Goal: Task Accomplishment & Management: Use online tool/utility

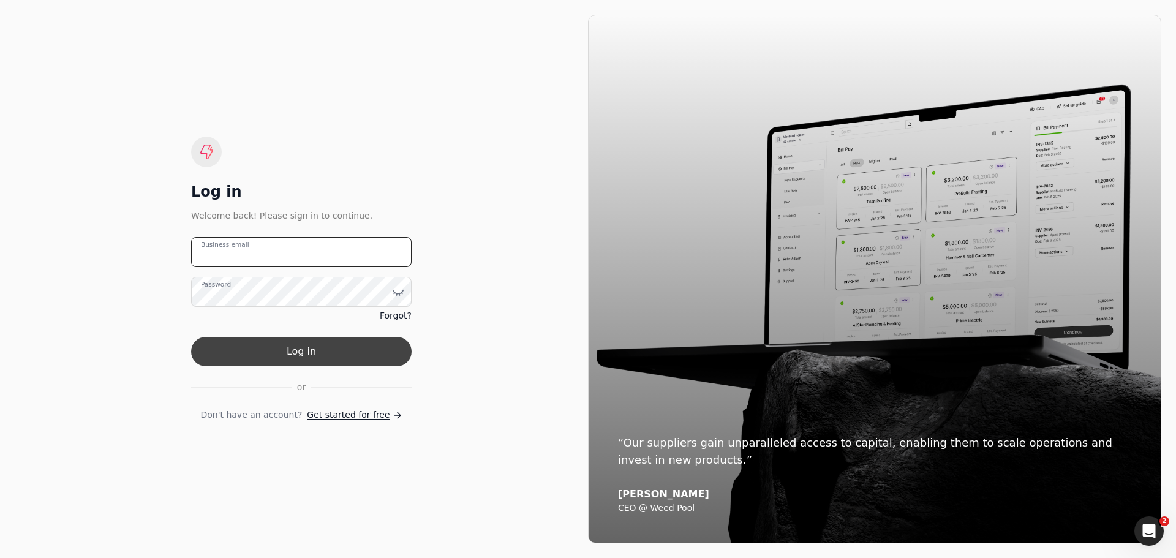
type email "[EMAIL_ADDRESS][DOMAIN_NAME]"
click at [288, 344] on button "Log in" at bounding box center [301, 351] width 220 height 29
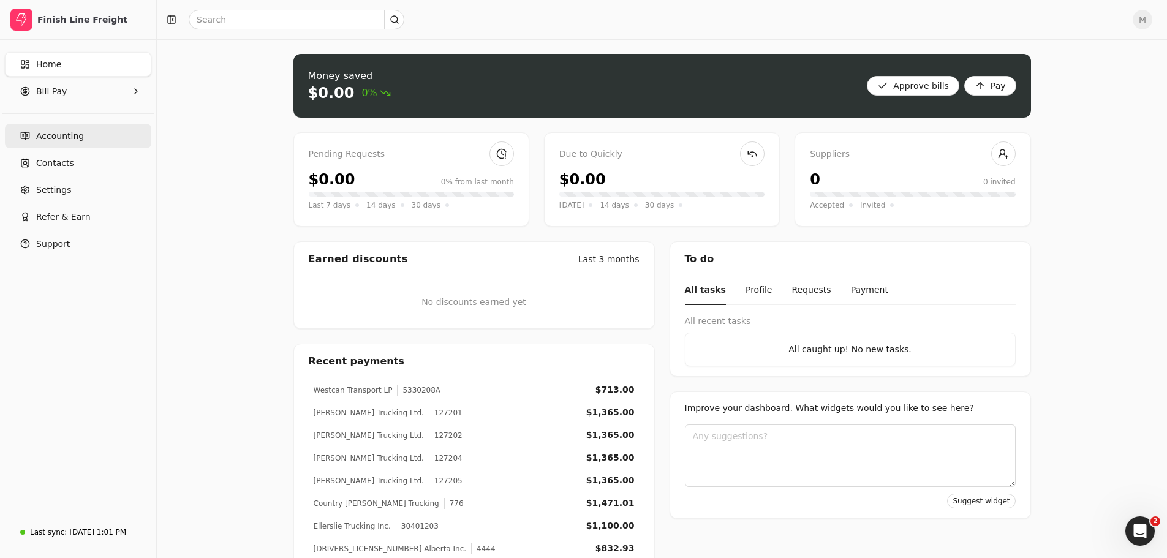
click at [67, 129] on link "Accounting" at bounding box center [78, 136] width 146 height 24
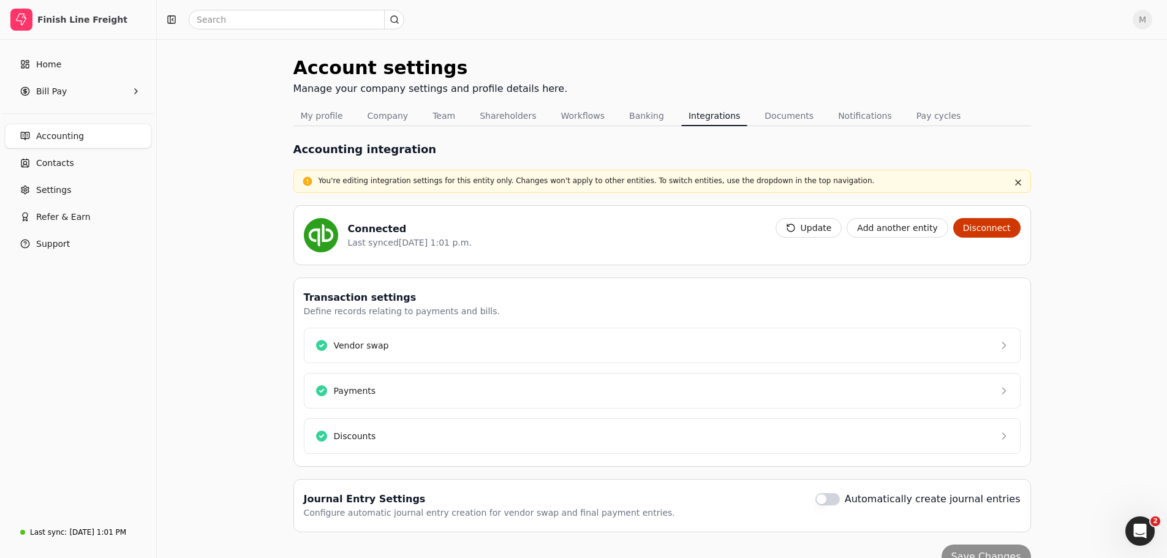
click at [48, 103] on div "Home Bill Pay" at bounding box center [78, 77] width 156 height 61
click at [44, 83] on Pay "Bill Pay" at bounding box center [78, 91] width 146 height 24
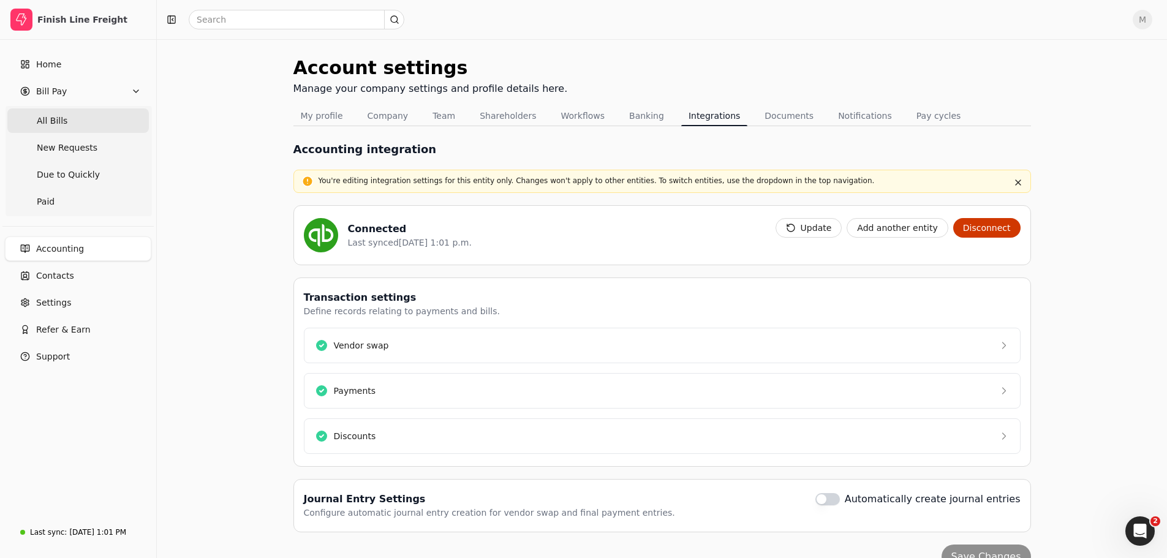
click at [40, 119] on span "All Bills" at bounding box center [52, 121] width 31 height 13
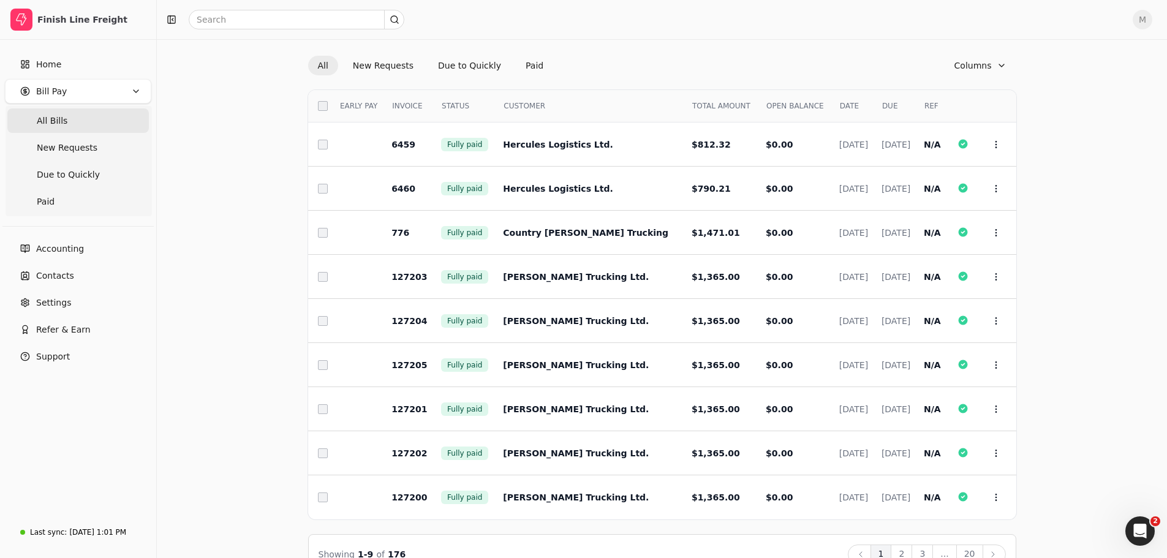
scroll to position [62, 0]
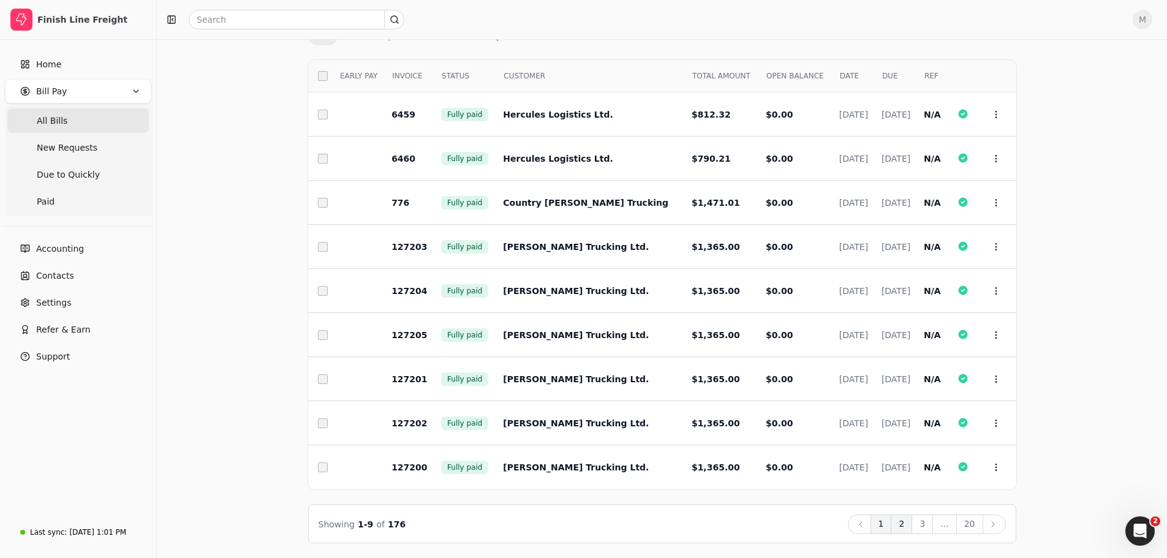
click at [912, 524] on button "2" at bounding box center [900, 524] width 21 height 20
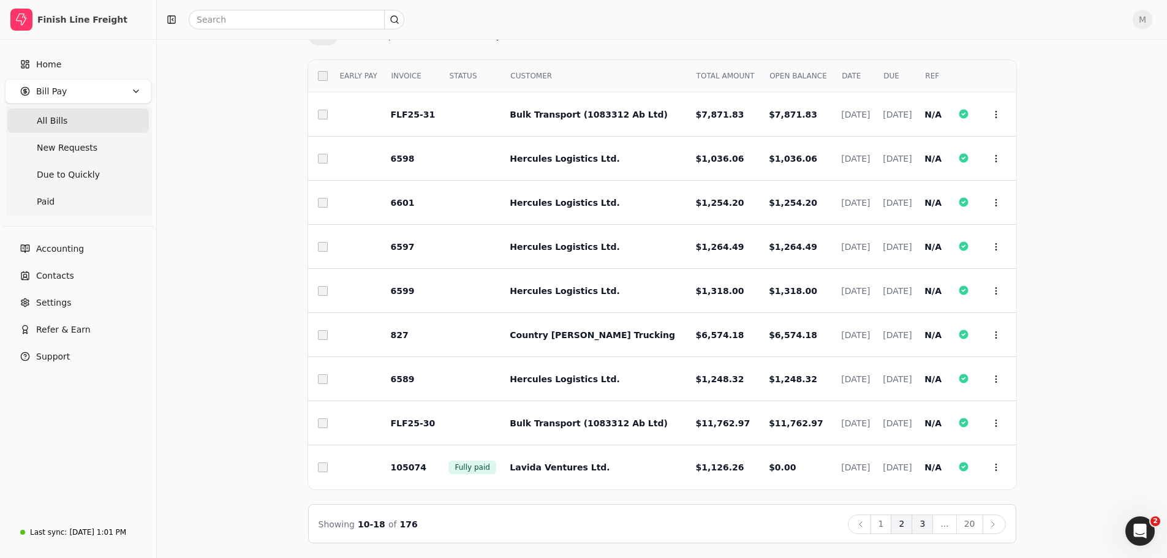
click at [927, 528] on button "3" at bounding box center [921, 524] width 21 height 20
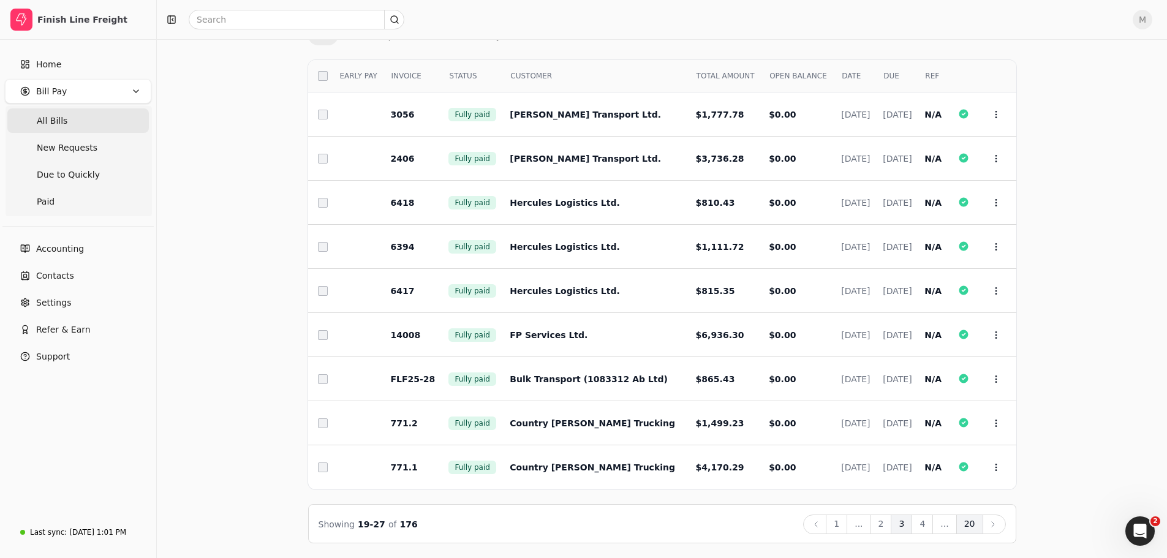
click at [968, 528] on button "20" at bounding box center [969, 524] width 27 height 20
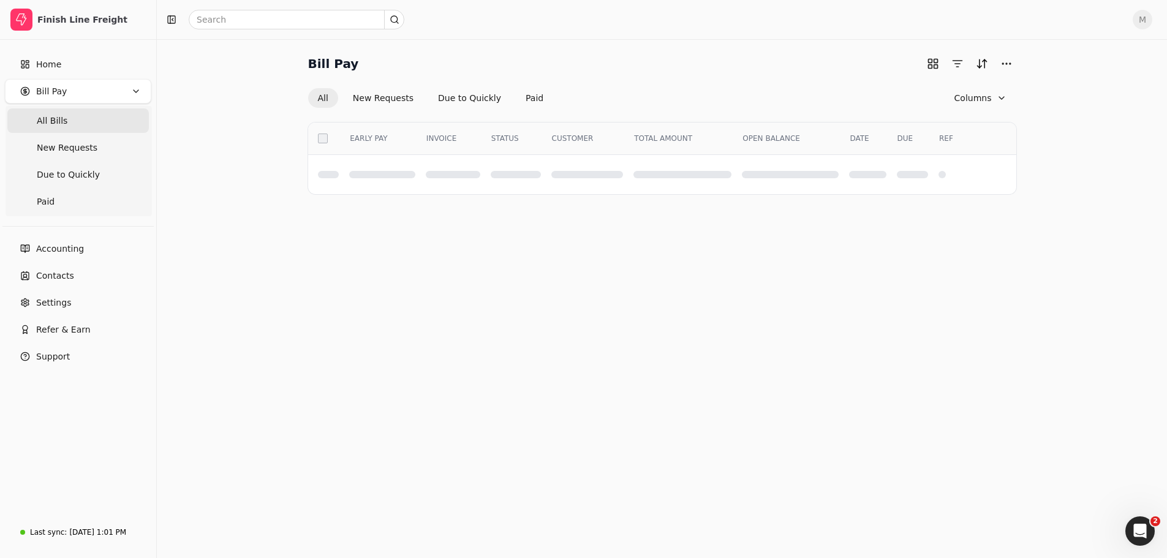
scroll to position [0, 0]
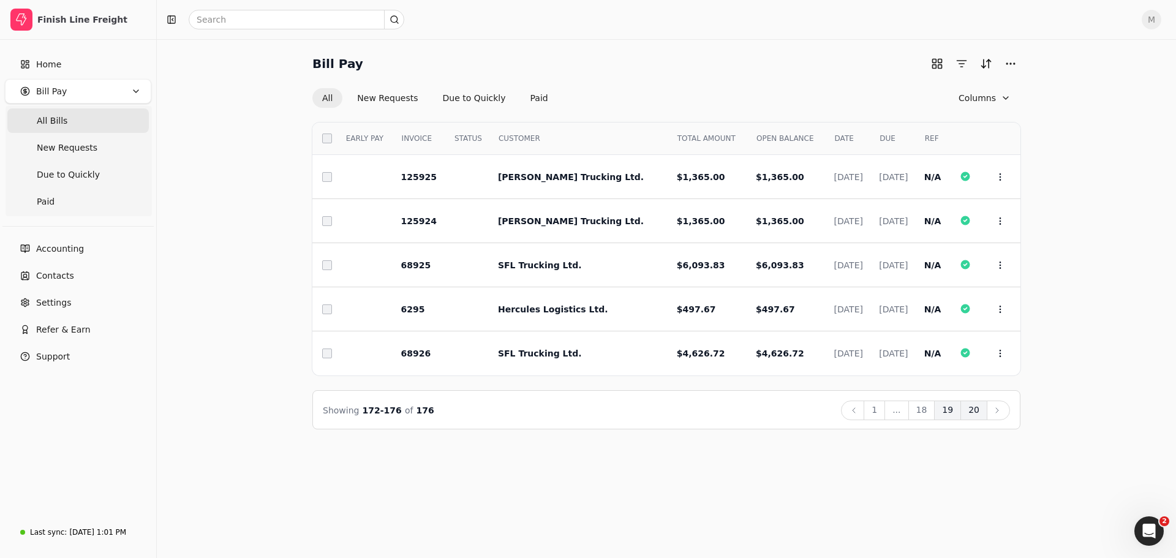
click at [952, 415] on button "19" at bounding box center [947, 411] width 27 height 20
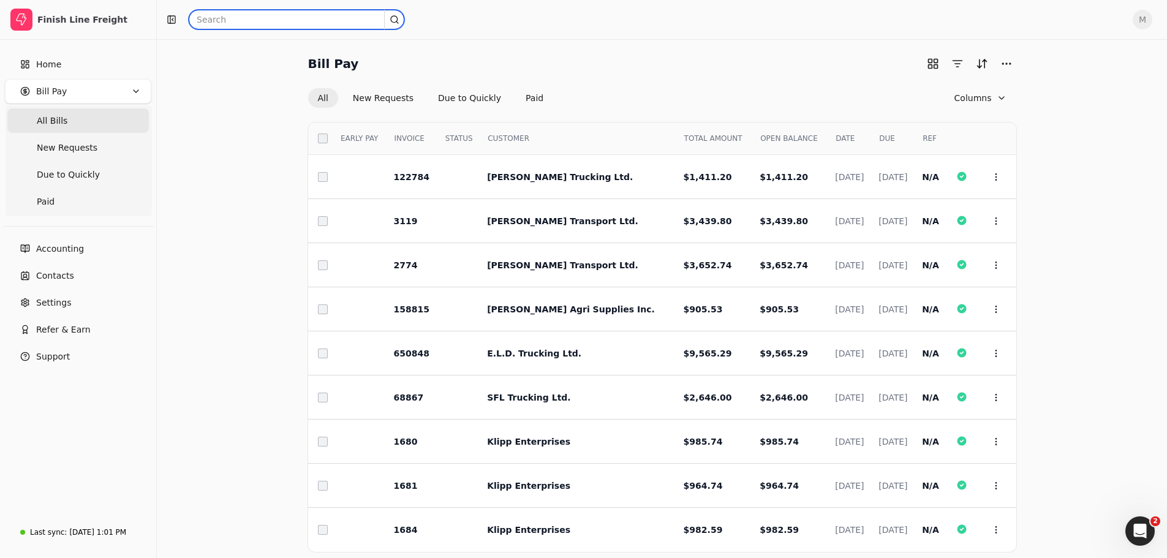
click at [229, 22] on input "text" at bounding box center [297, 20] width 216 height 20
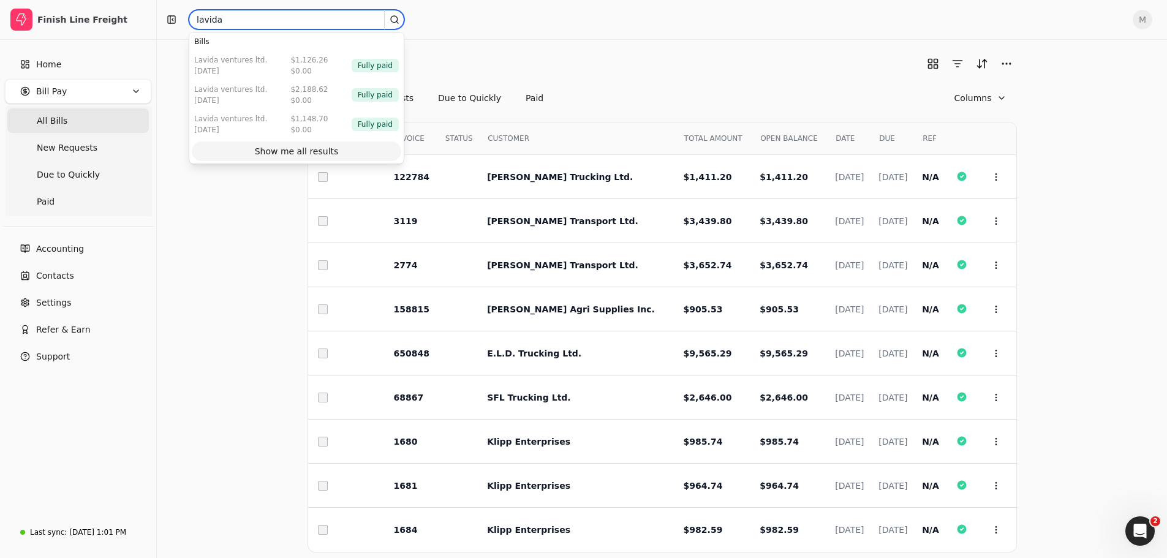
type input "lavida"
click at [301, 152] on div "Show me all results" at bounding box center [297, 151] width 84 height 13
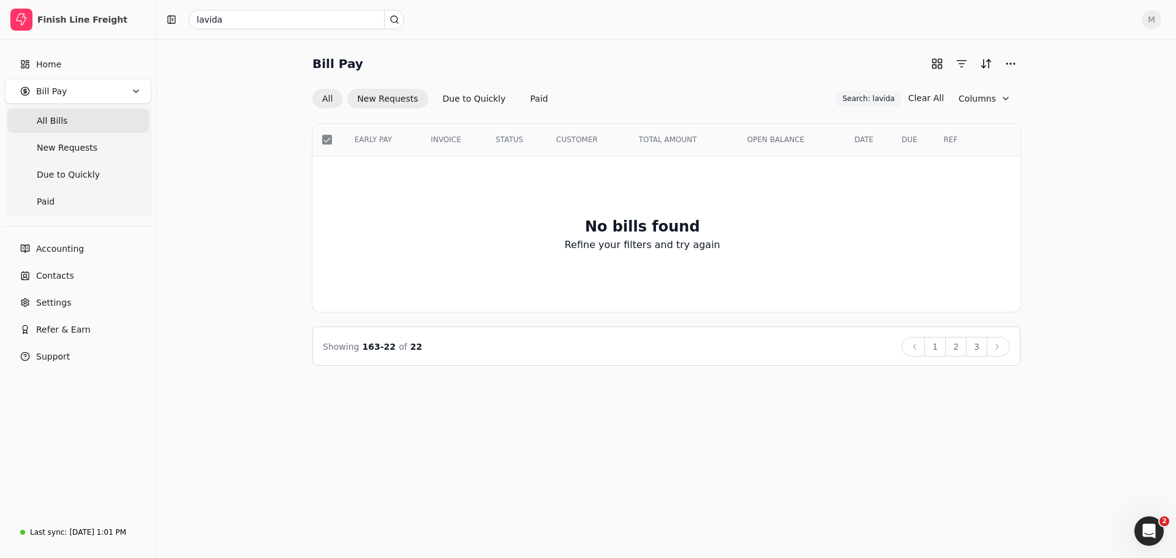
click at [381, 101] on button "New Requests" at bounding box center [387, 99] width 80 height 20
click at [341, 96] on button "All" at bounding box center [327, 99] width 30 height 20
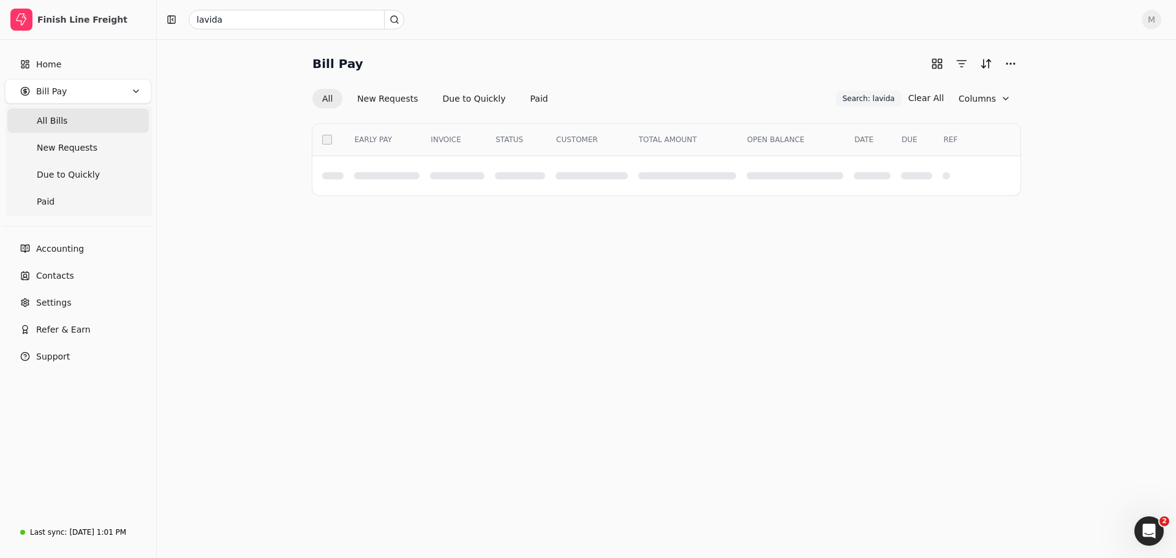
click at [323, 96] on button "All" at bounding box center [327, 99] width 30 height 20
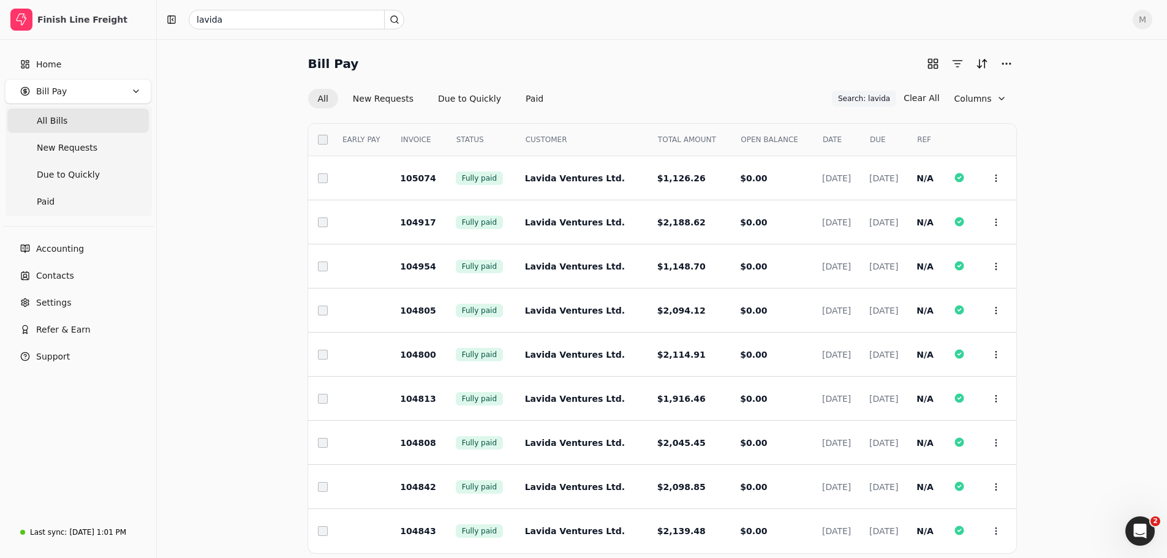
click at [47, 119] on span "All Bills" at bounding box center [52, 121] width 31 height 13
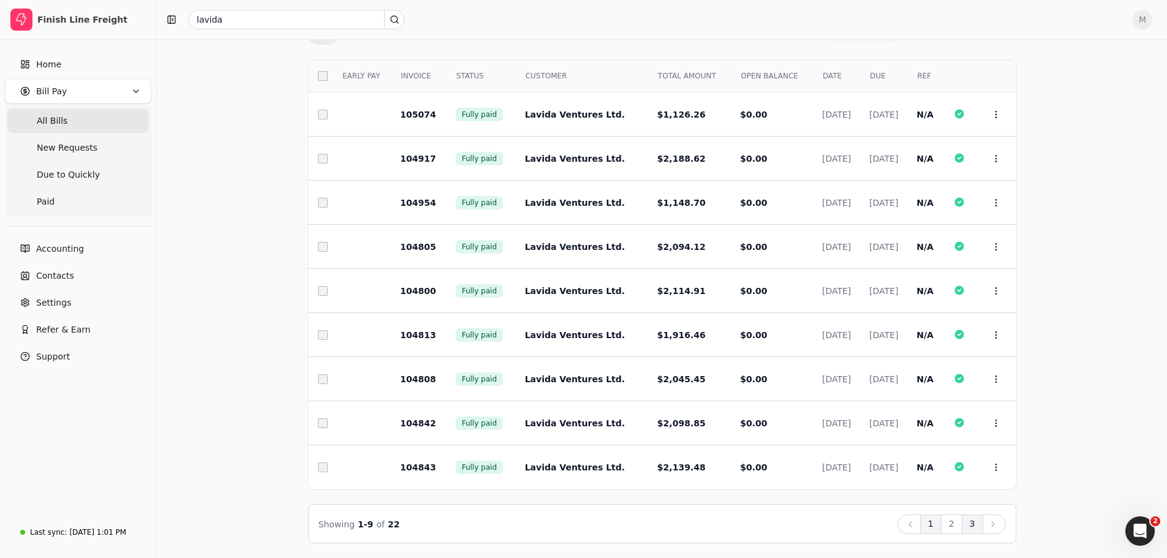
click at [970, 528] on button "3" at bounding box center [971, 524] width 21 height 20
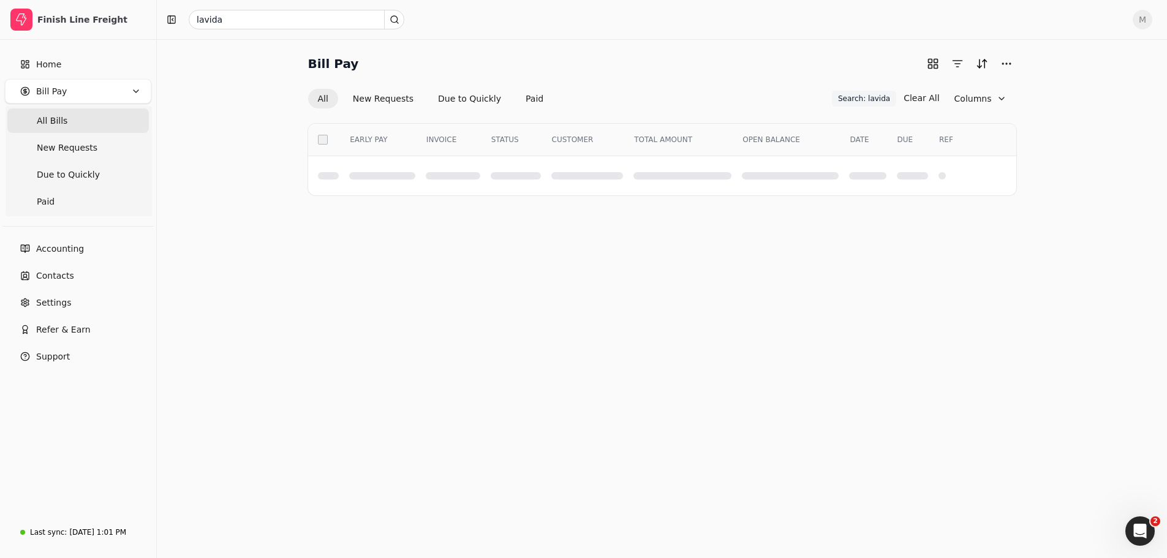
scroll to position [0, 0]
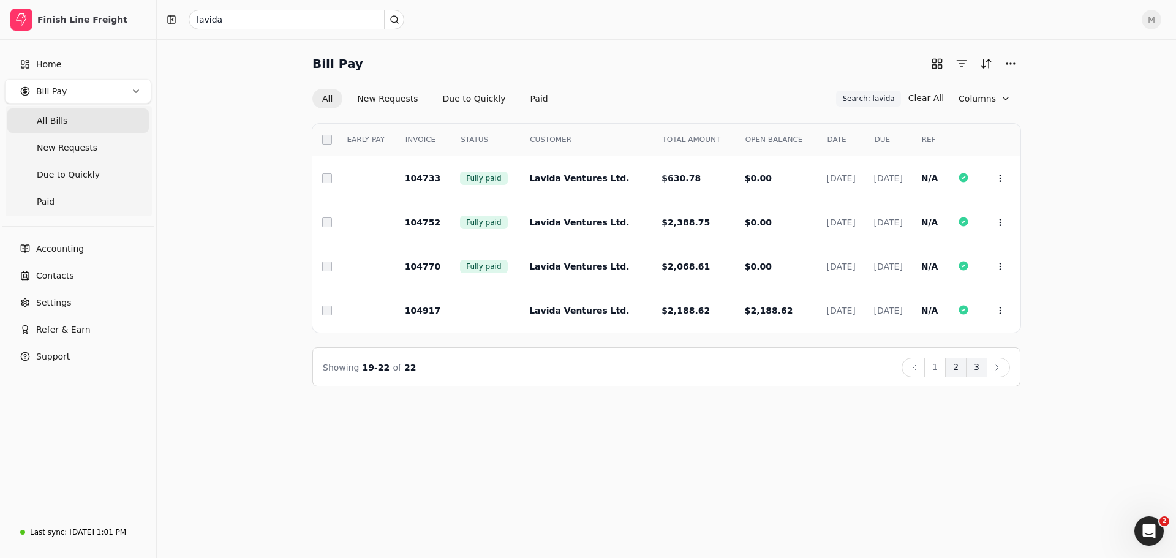
click at [960, 370] on button "2" at bounding box center [955, 368] width 21 height 20
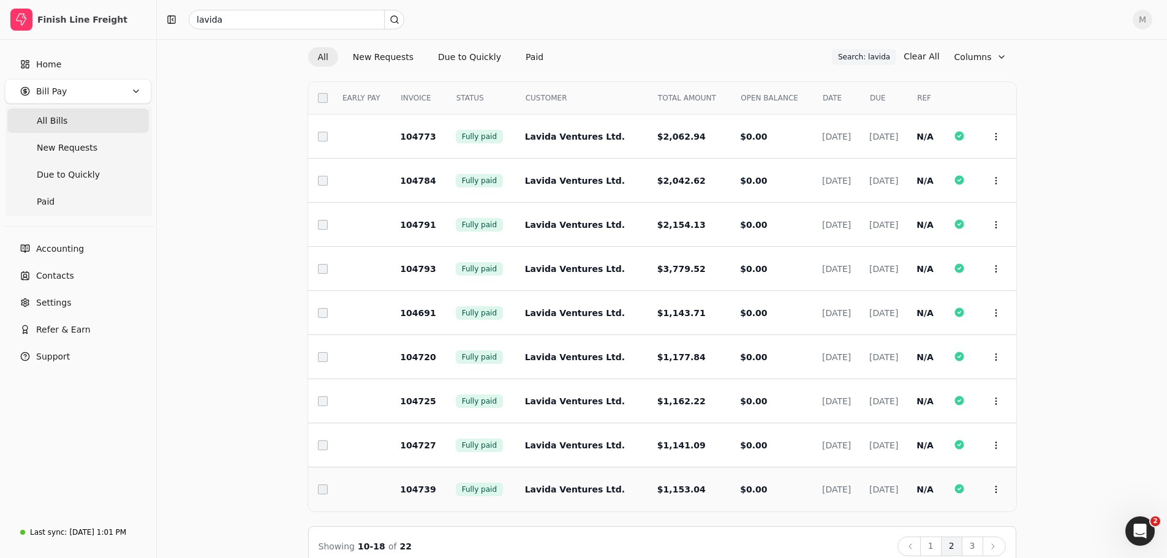
scroll to position [64, 0]
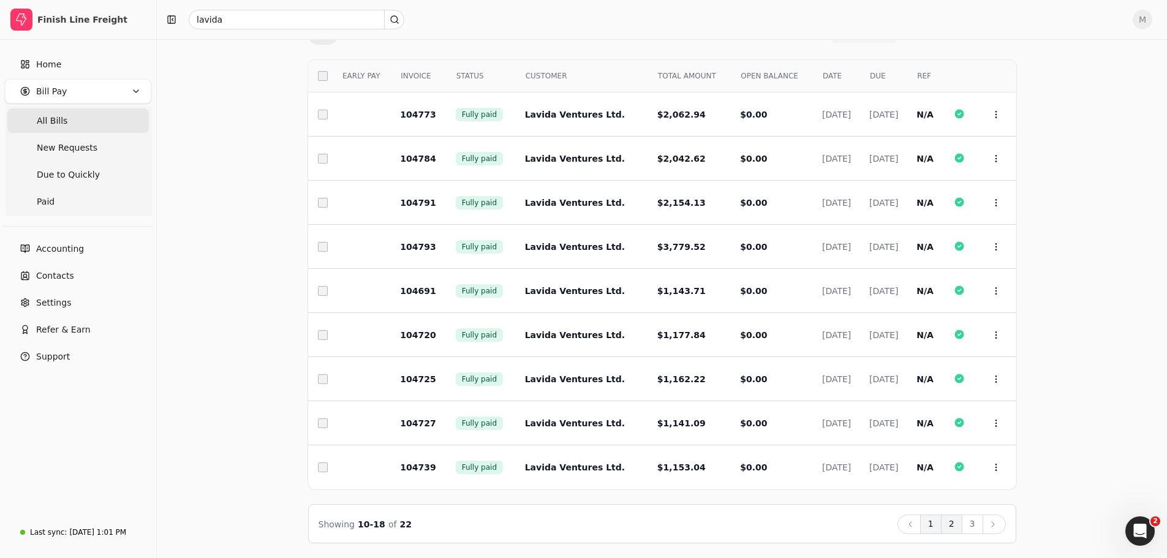
click at [933, 529] on button "1" at bounding box center [930, 524] width 21 height 20
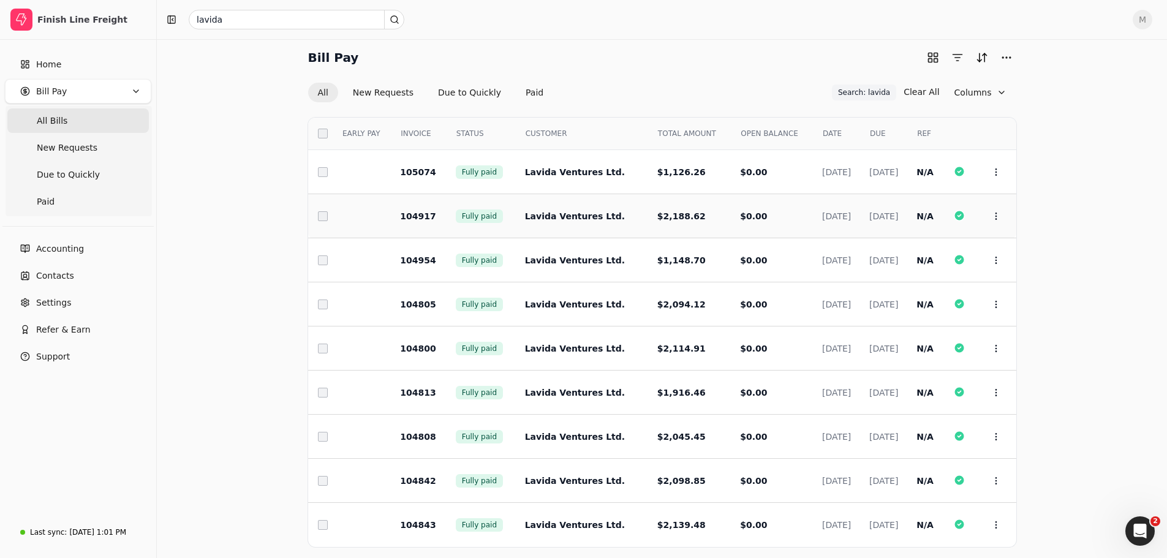
scroll to position [0, 0]
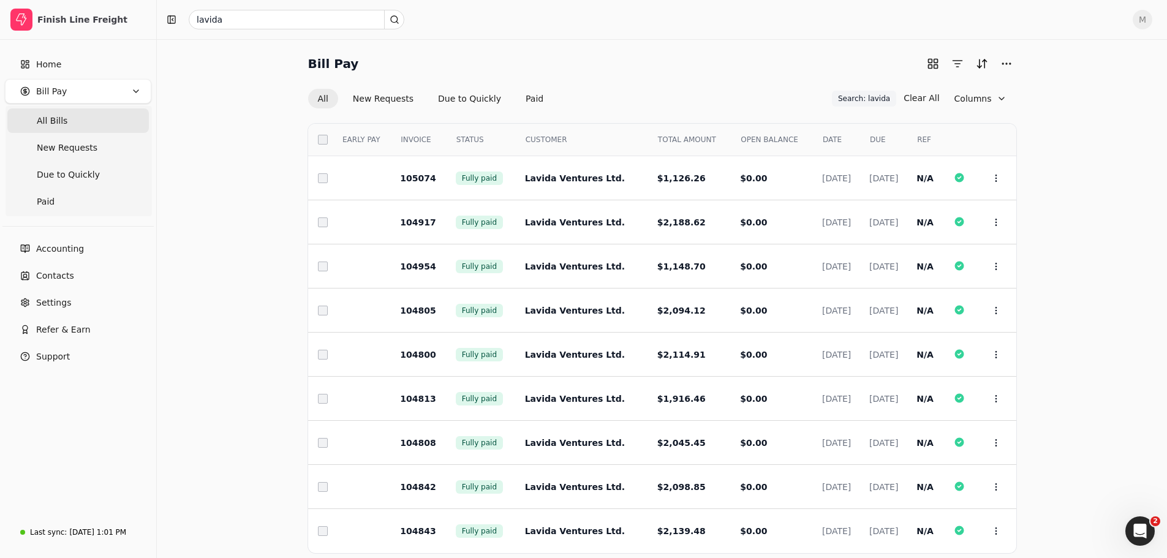
click at [39, 122] on span "All Bills" at bounding box center [52, 121] width 31 height 13
click at [44, 94] on span "Bill Pay" at bounding box center [51, 91] width 31 height 13
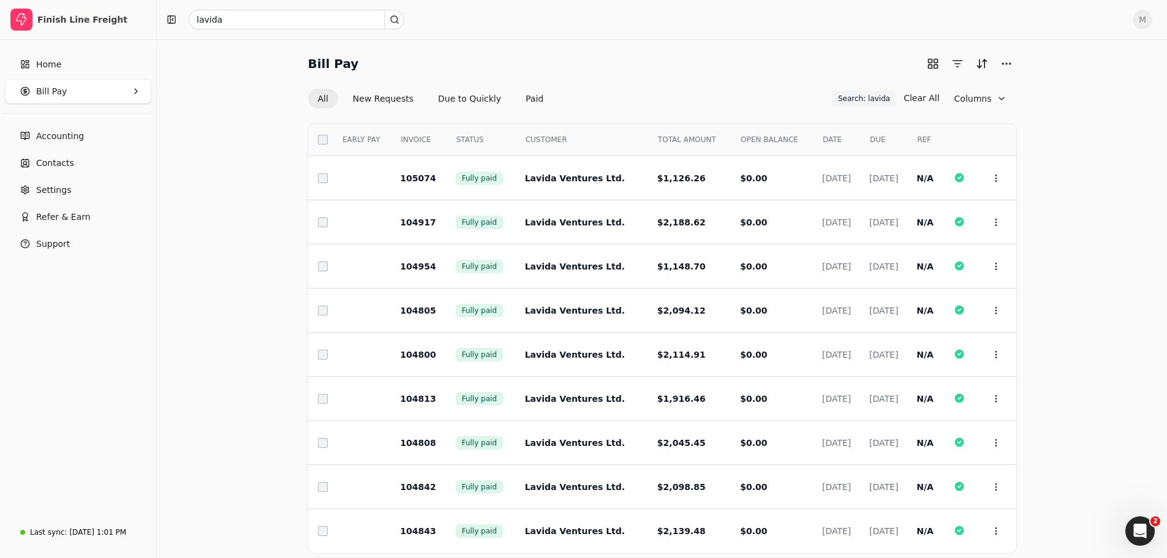
click at [44, 92] on span "Bill Pay" at bounding box center [51, 91] width 31 height 13
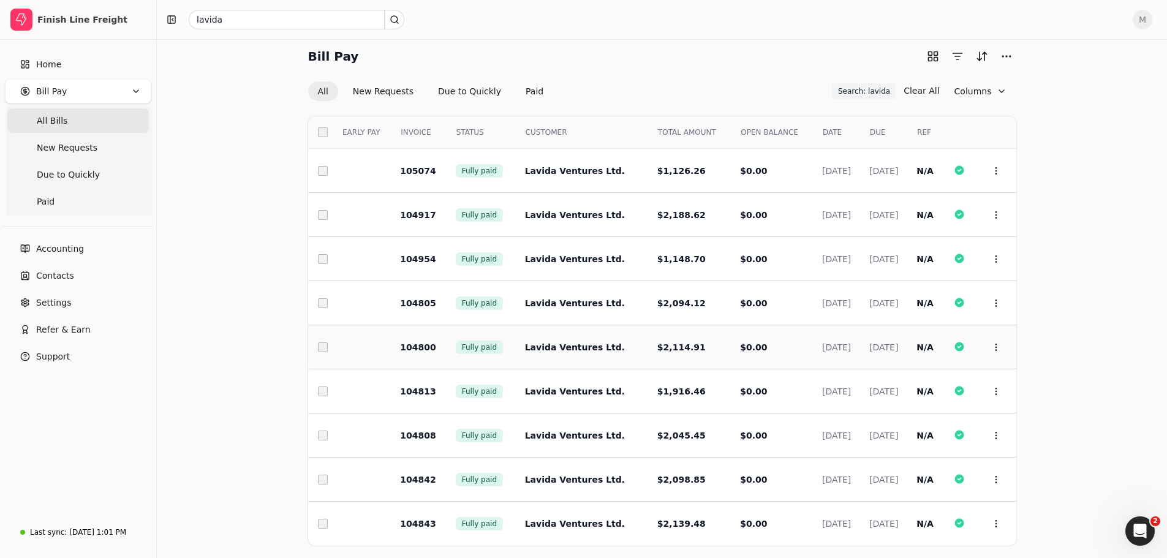
scroll to position [64, 0]
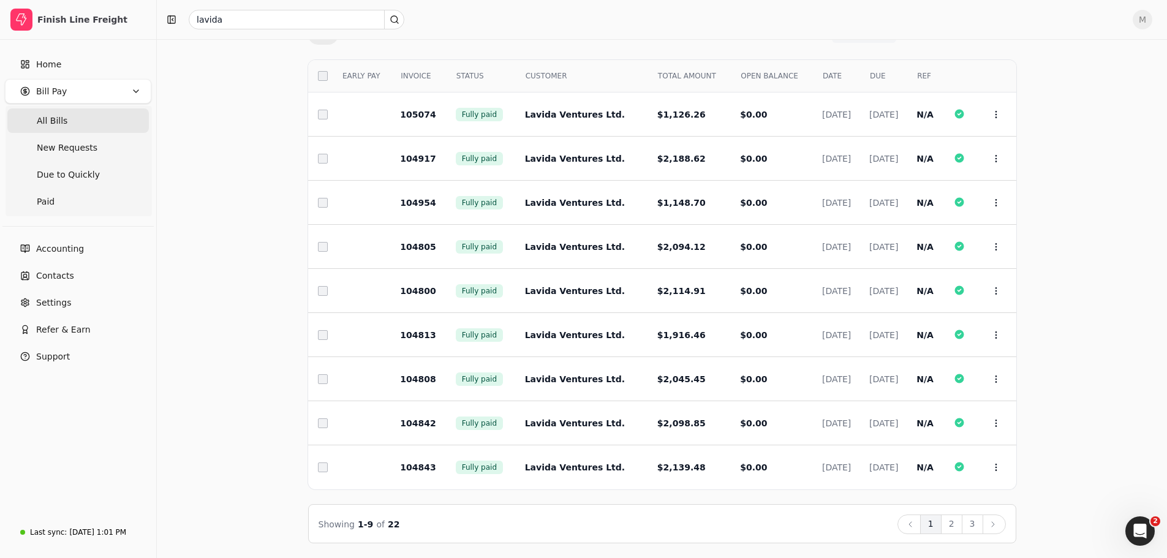
click at [976, 528] on button "3" at bounding box center [971, 524] width 21 height 20
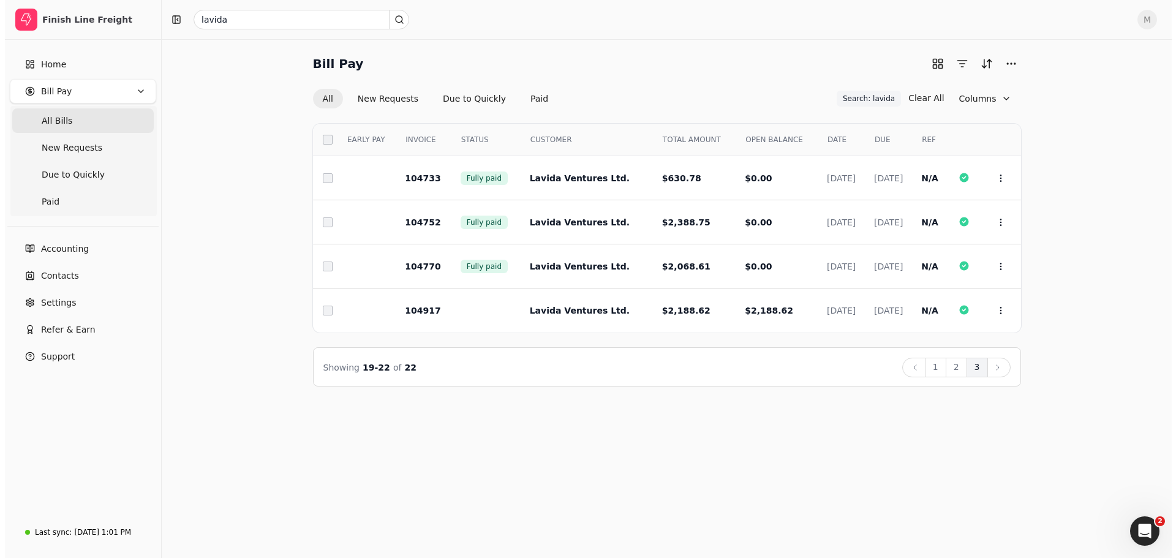
scroll to position [0, 0]
